Goal: Book appointment/travel/reservation

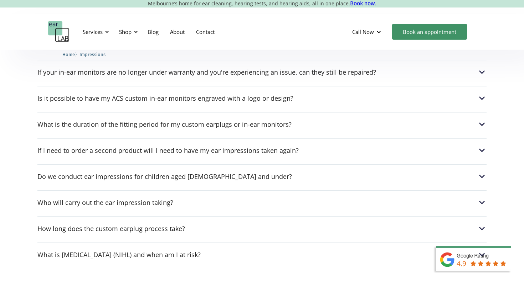
scroll to position [1035, 0]
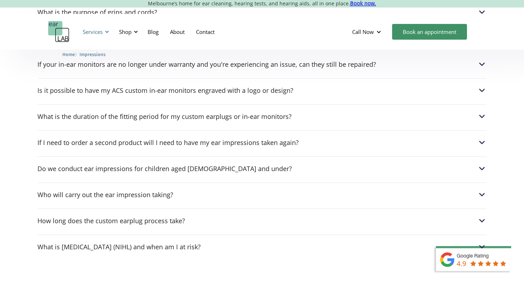
click at [103, 30] on div "Services" at bounding box center [94, 31] width 33 height 21
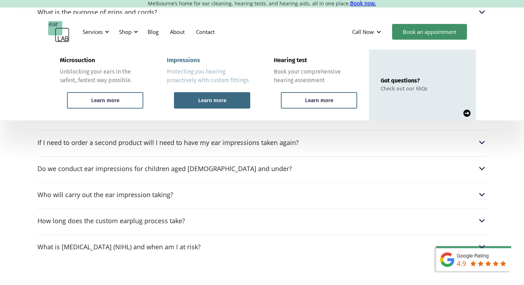
click at [192, 101] on div "Learn more" at bounding box center [212, 100] width 76 height 16
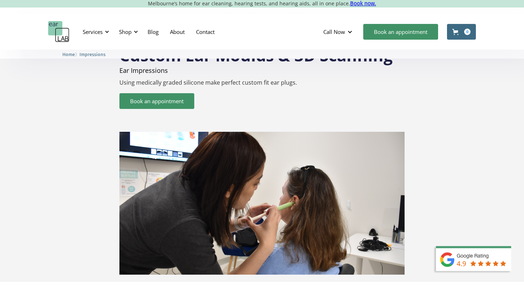
scroll to position [30, 0]
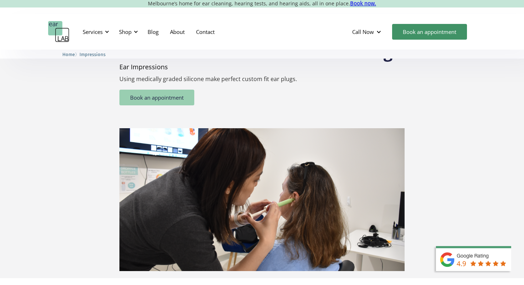
click at [169, 92] on link "Book an appointment" at bounding box center [157, 98] width 75 height 16
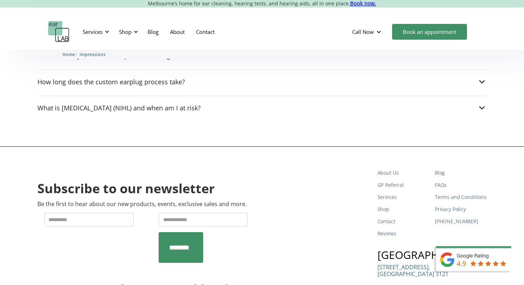
scroll to position [1284, 0]
